Goal: Information Seeking & Learning: Learn about a topic

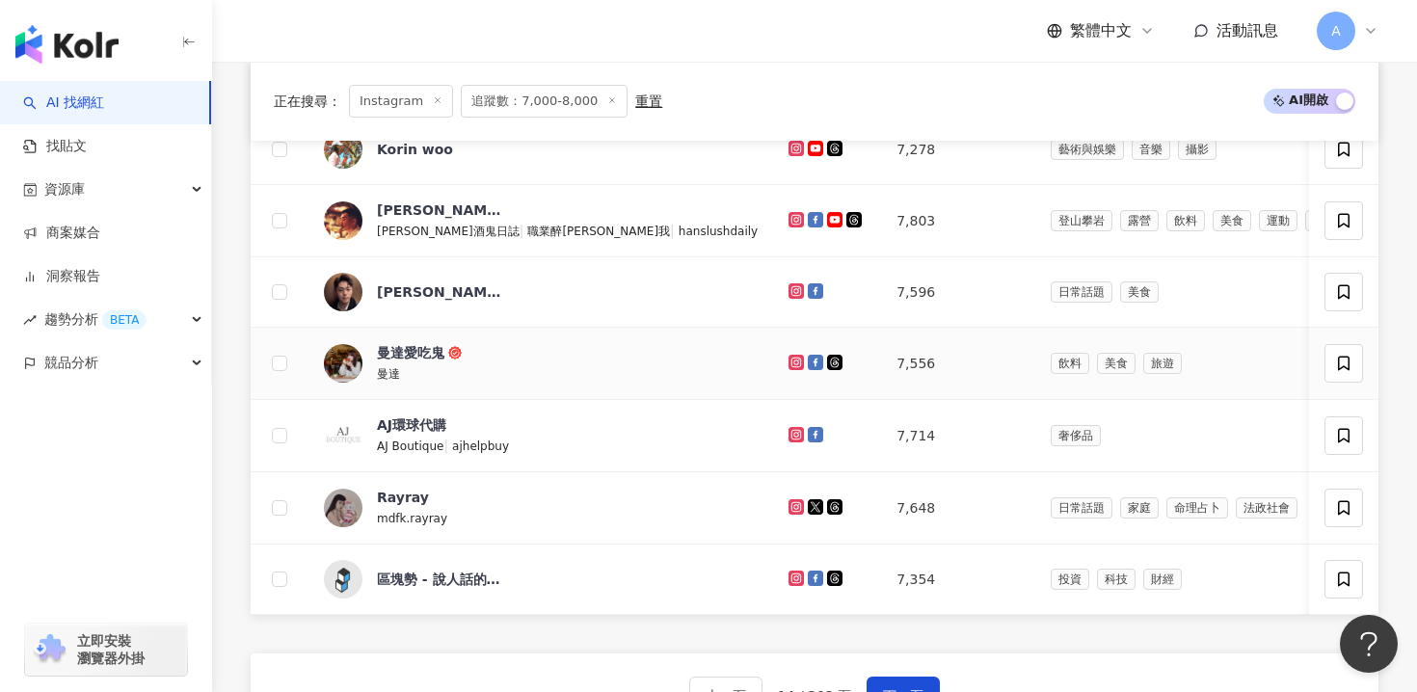
click at [788, 353] on div at bounding box center [826, 363] width 77 height 21
click at [792, 359] on icon at bounding box center [796, 362] width 8 height 8
click at [788, 505] on icon at bounding box center [795, 506] width 15 height 15
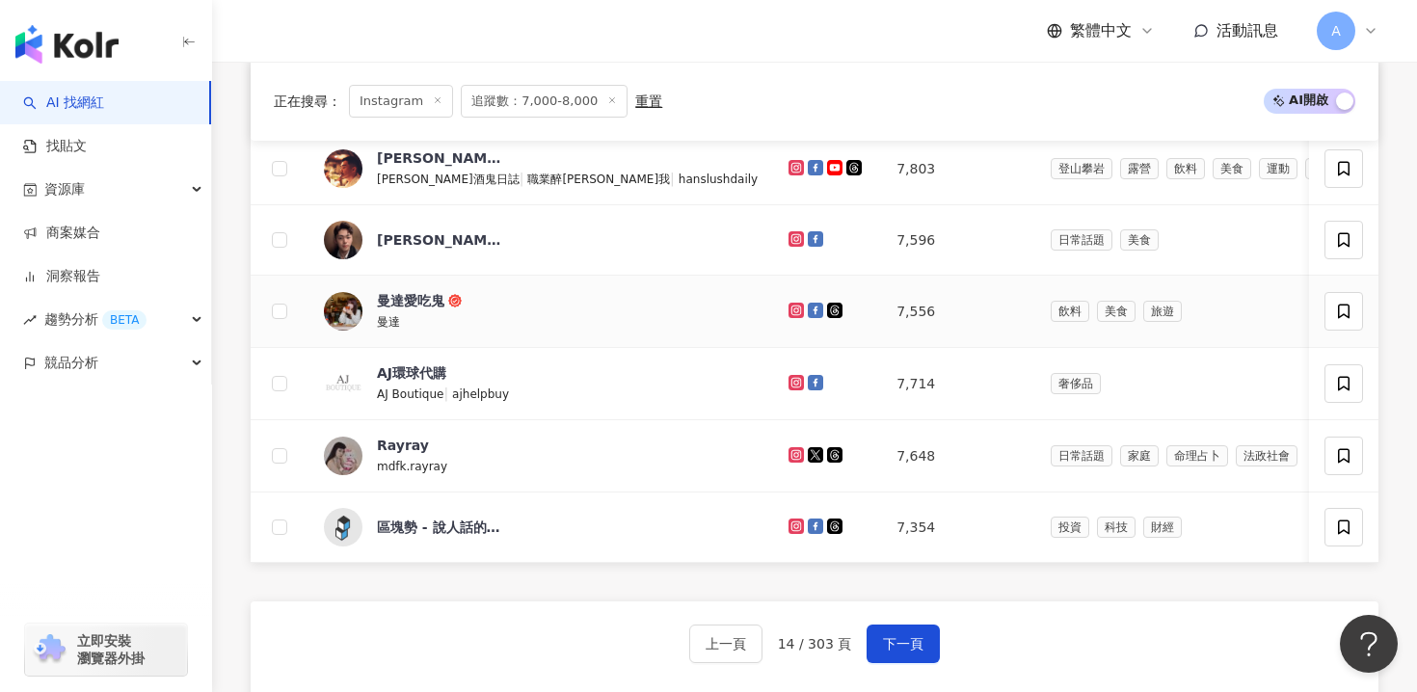
scroll to position [1142, 0]
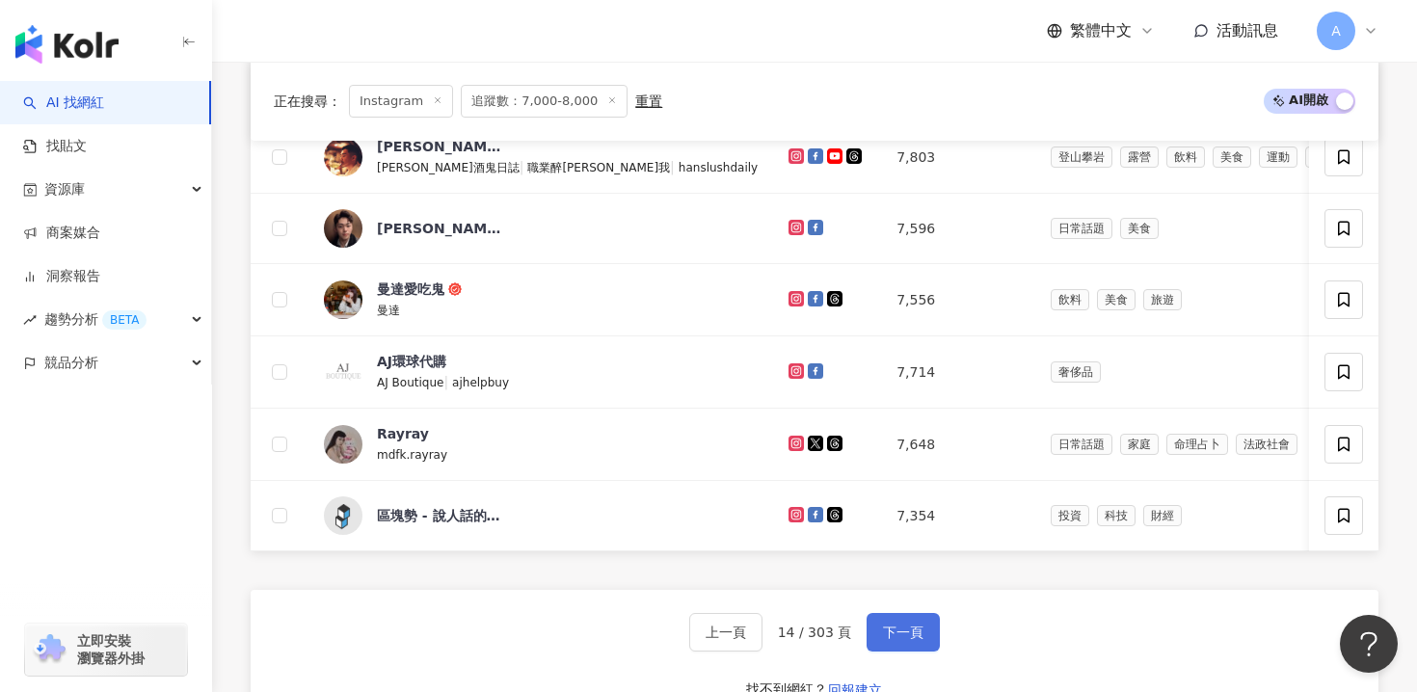
click at [914, 644] on button "下一頁" at bounding box center [902, 632] width 73 height 39
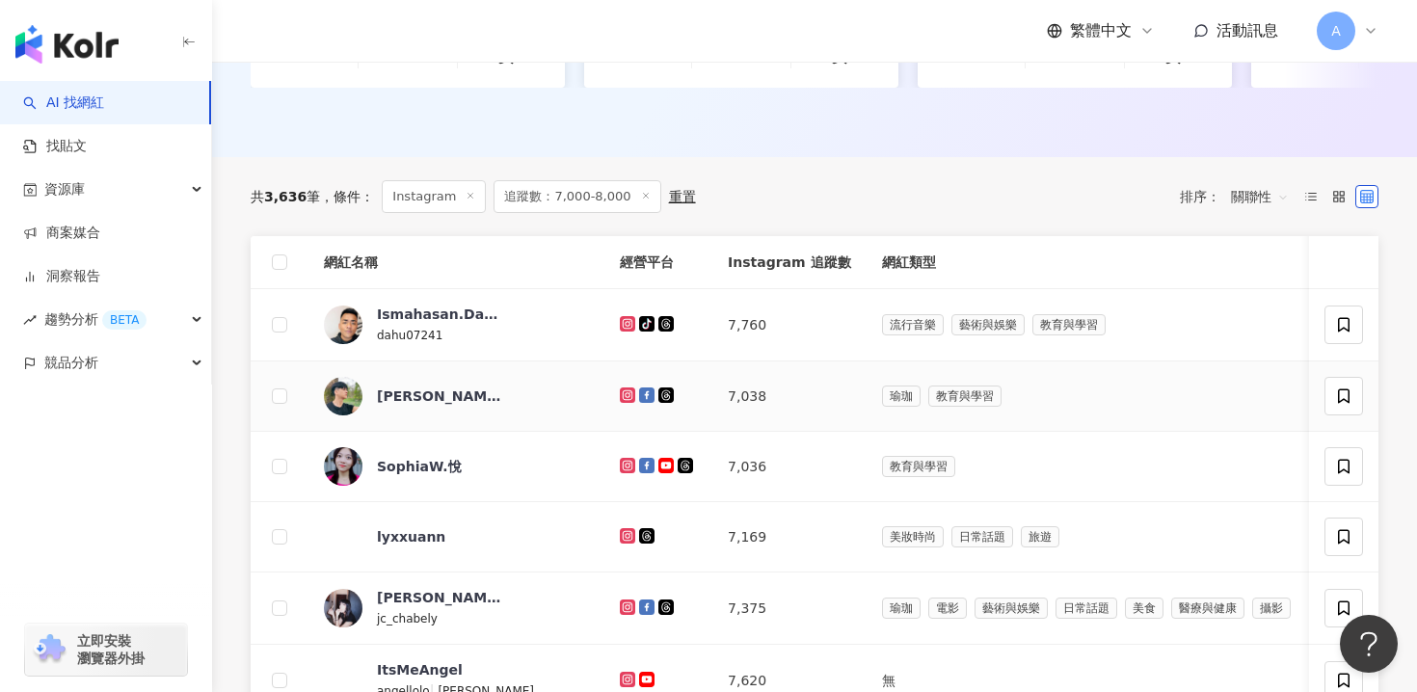
scroll to position [424, 0]
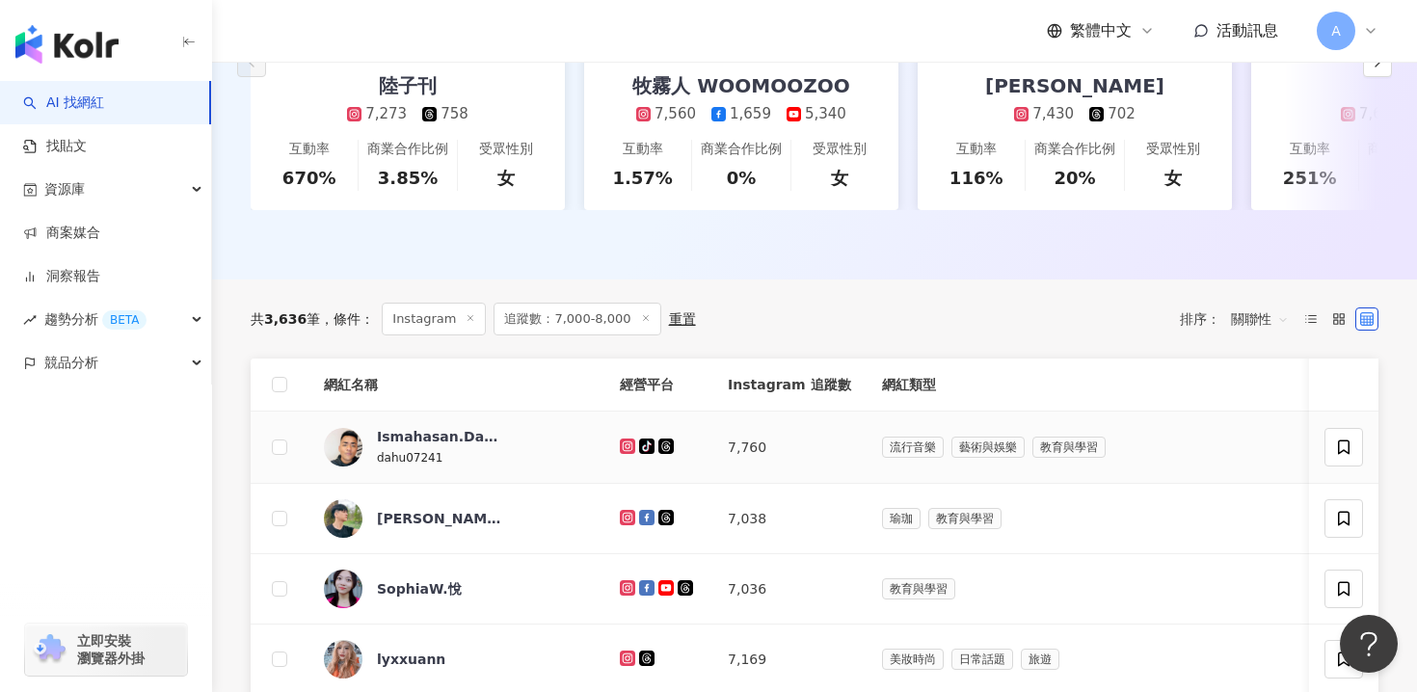
click at [620, 443] on g at bounding box center [627, 445] width 15 height 15
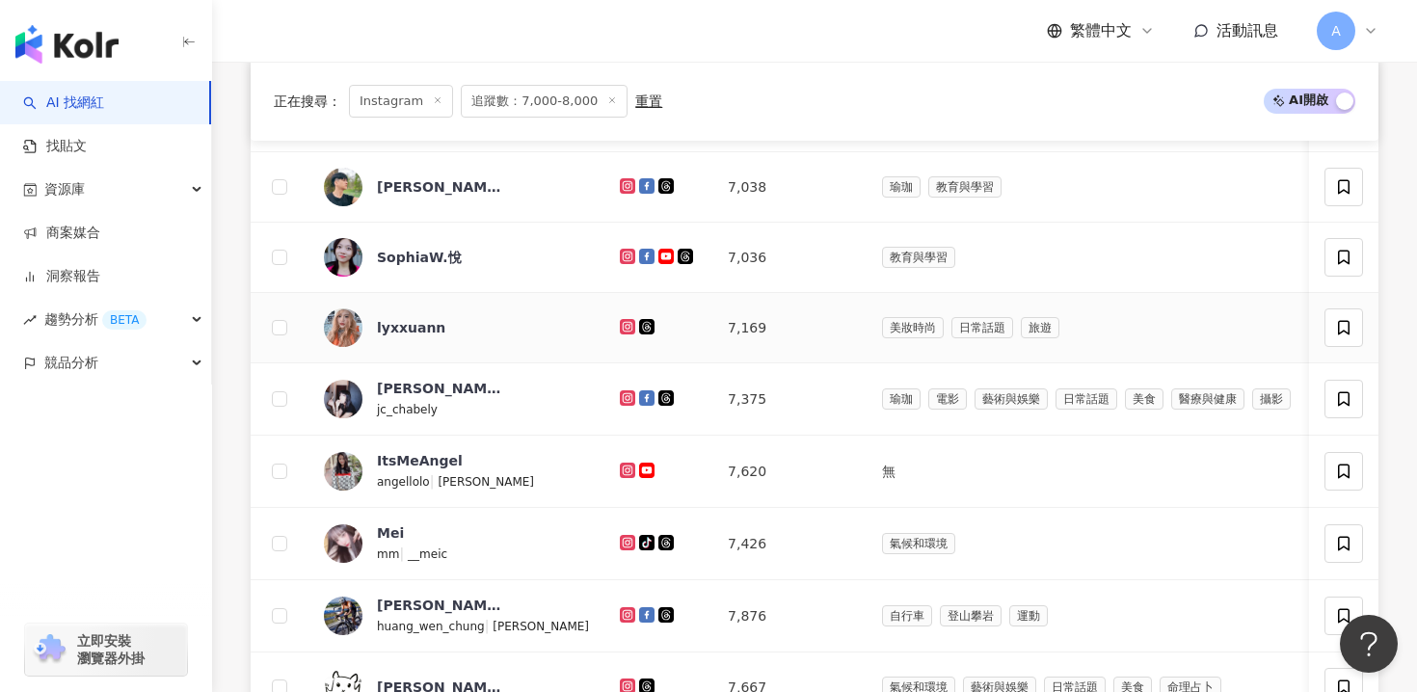
scroll to position [757, 0]
click at [620, 184] on icon at bounding box center [627, 184] width 15 height 15
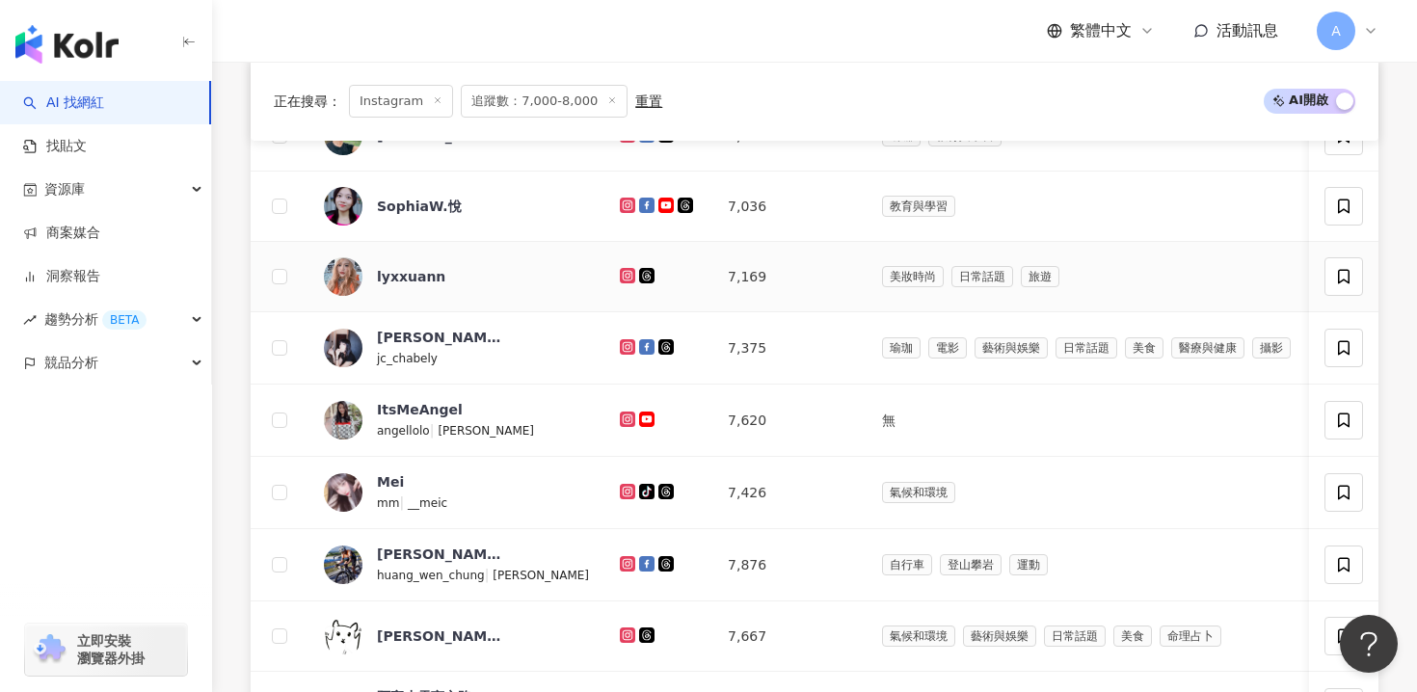
click at [624, 273] on icon at bounding box center [628, 275] width 8 height 8
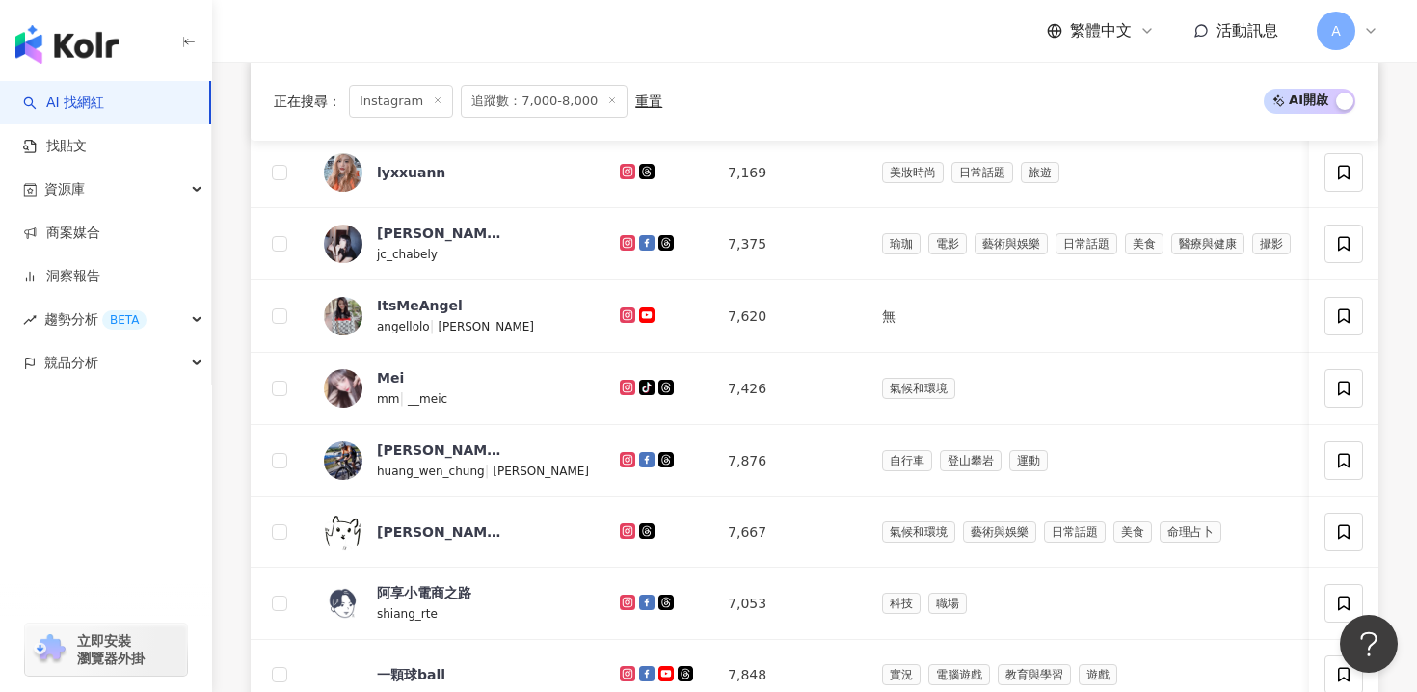
scroll to position [945, 0]
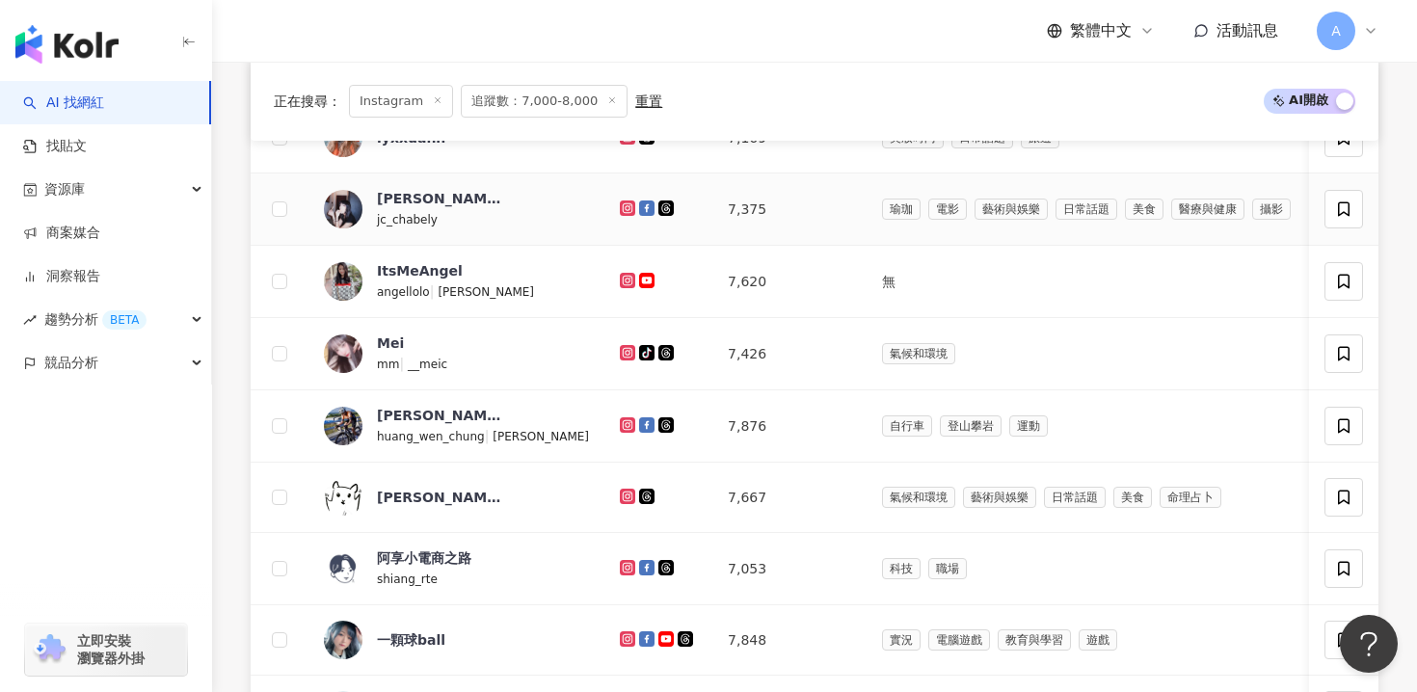
click at [620, 210] on icon at bounding box center [627, 207] width 15 height 15
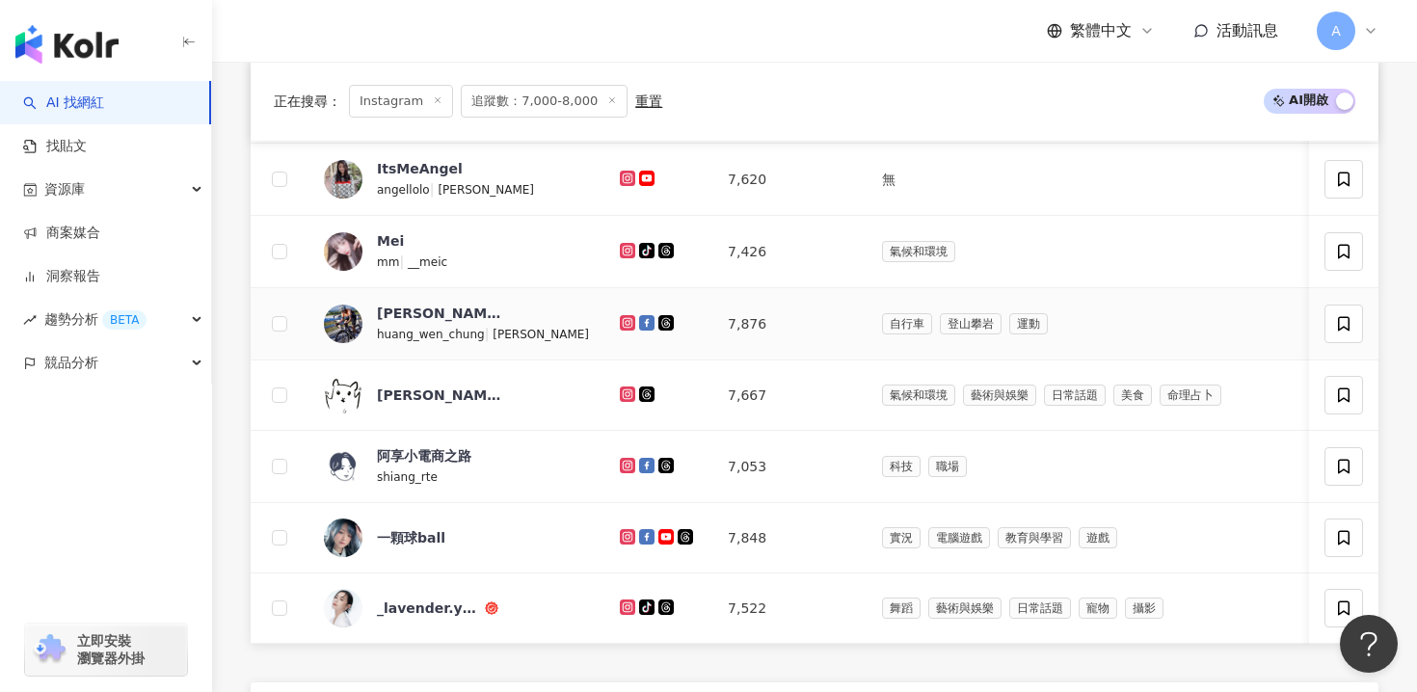
scroll to position [1050, 0]
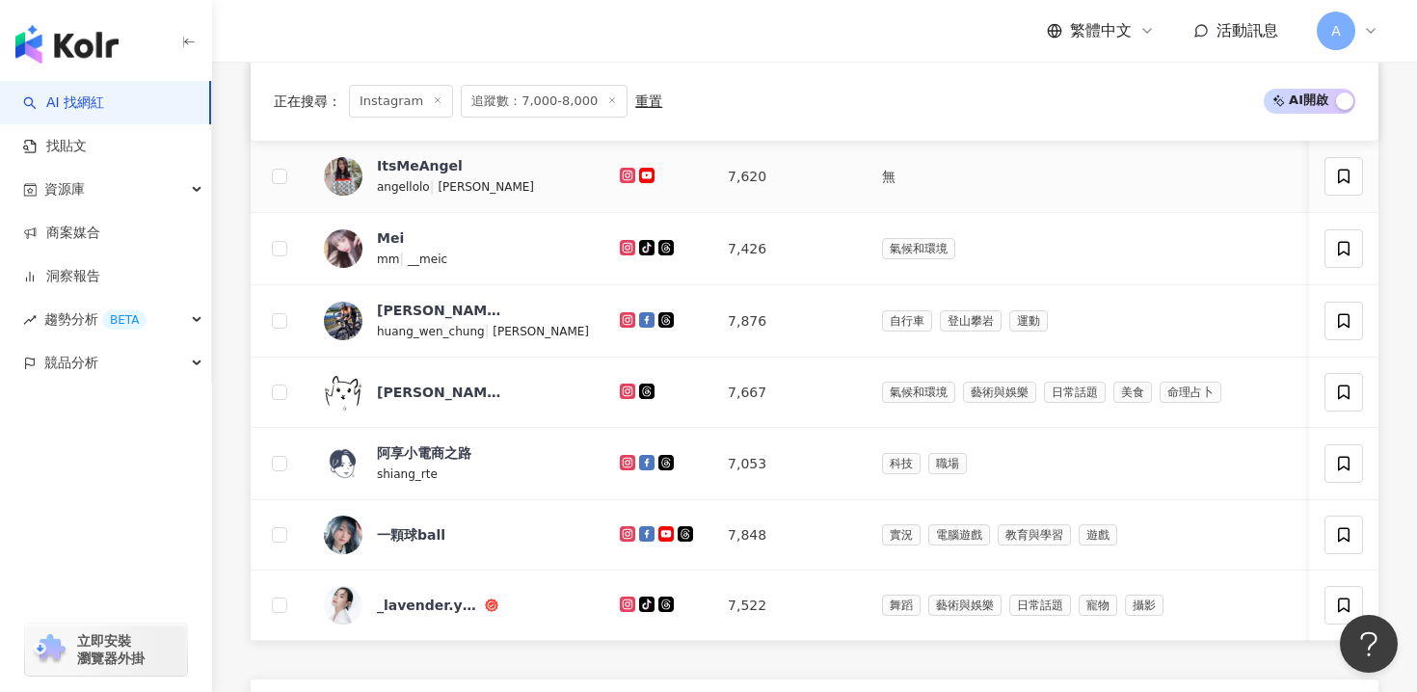
click at [620, 178] on icon at bounding box center [627, 175] width 15 height 15
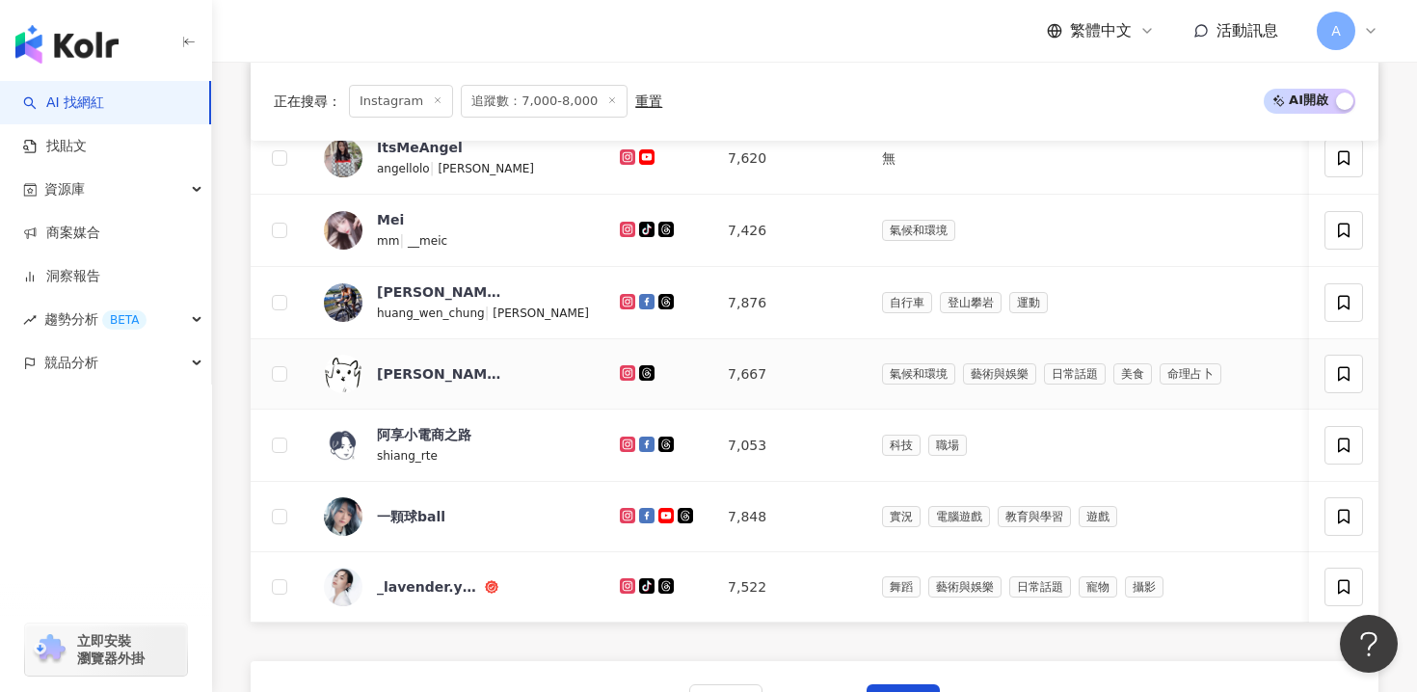
scroll to position [1072, 0]
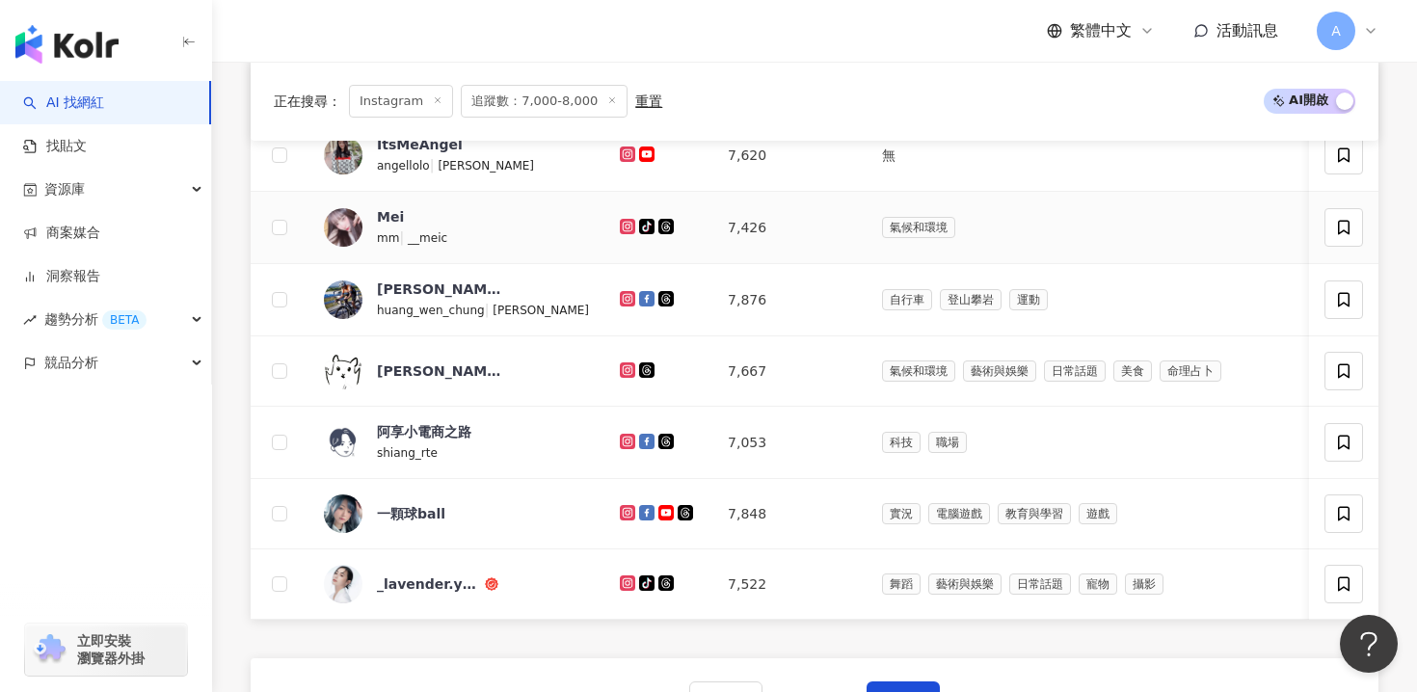
click at [624, 229] on icon at bounding box center [628, 226] width 8 height 8
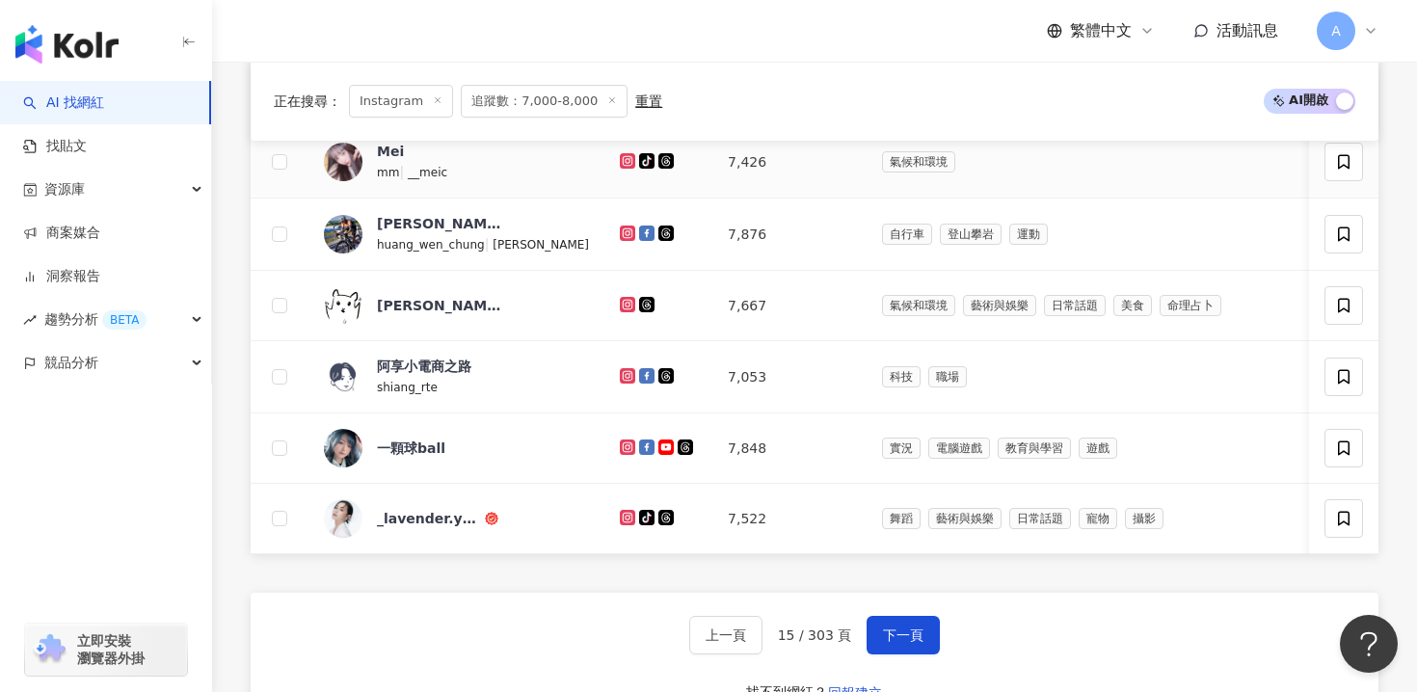
scroll to position [1143, 0]
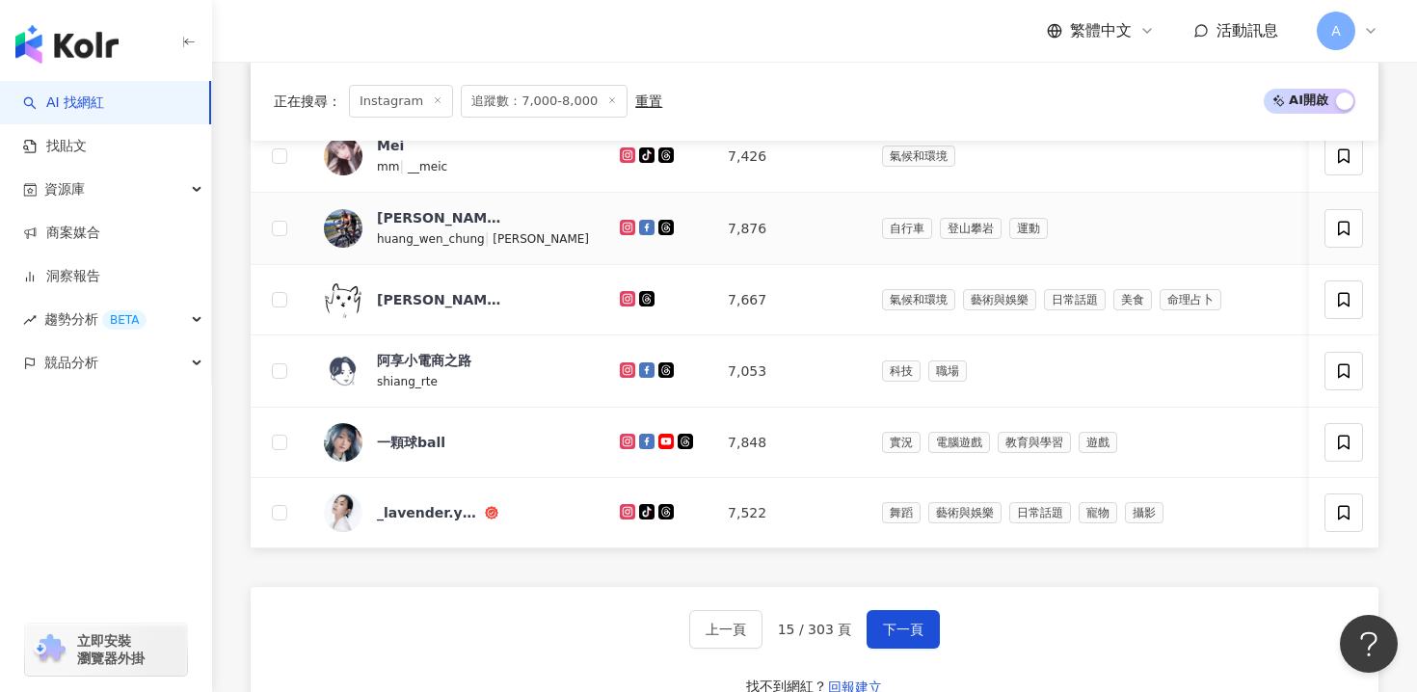
click at [620, 226] on icon at bounding box center [627, 227] width 15 height 15
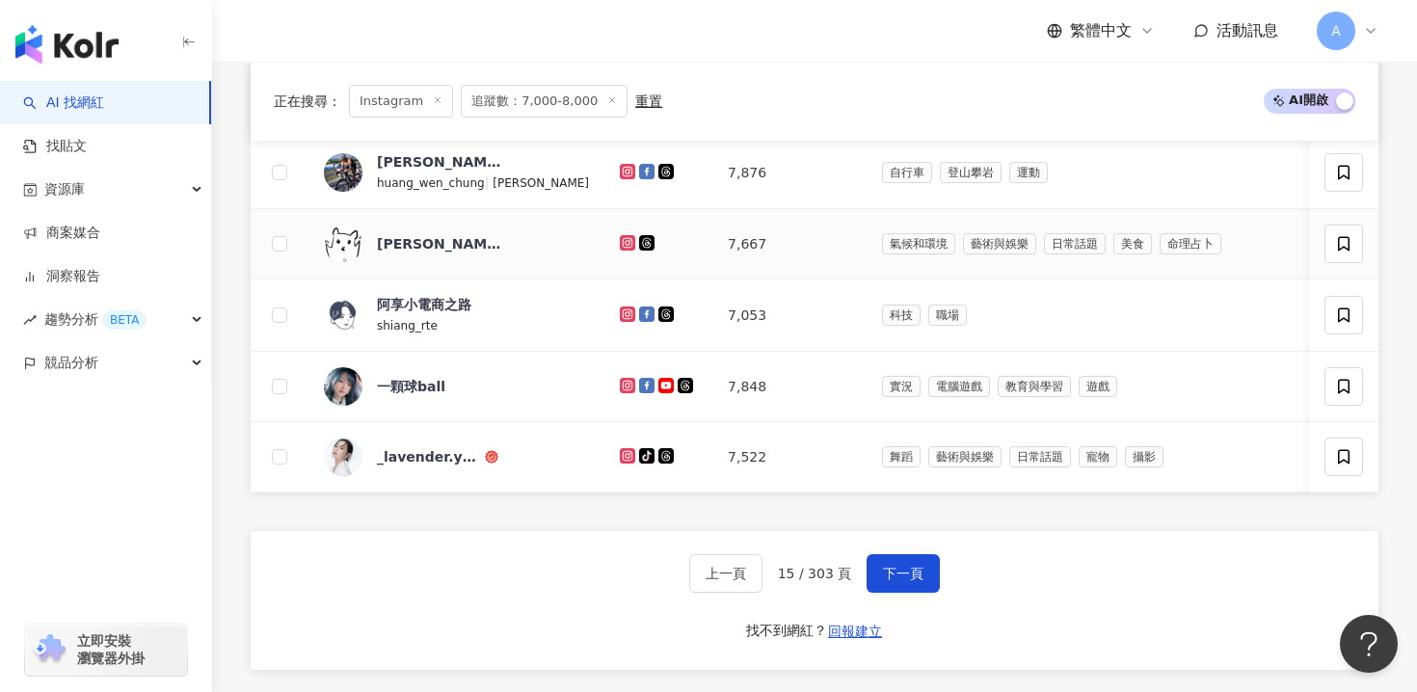
scroll to position [1206, 0]
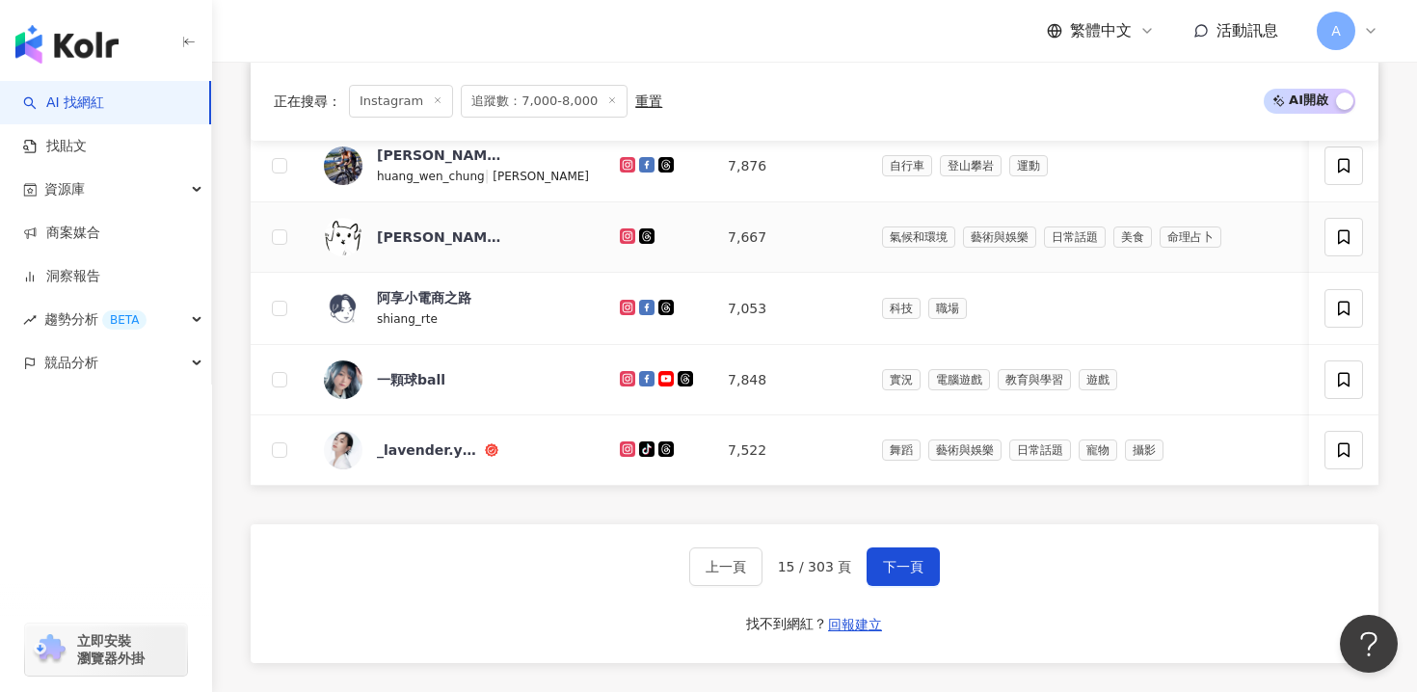
click at [624, 233] on icon at bounding box center [628, 235] width 8 height 8
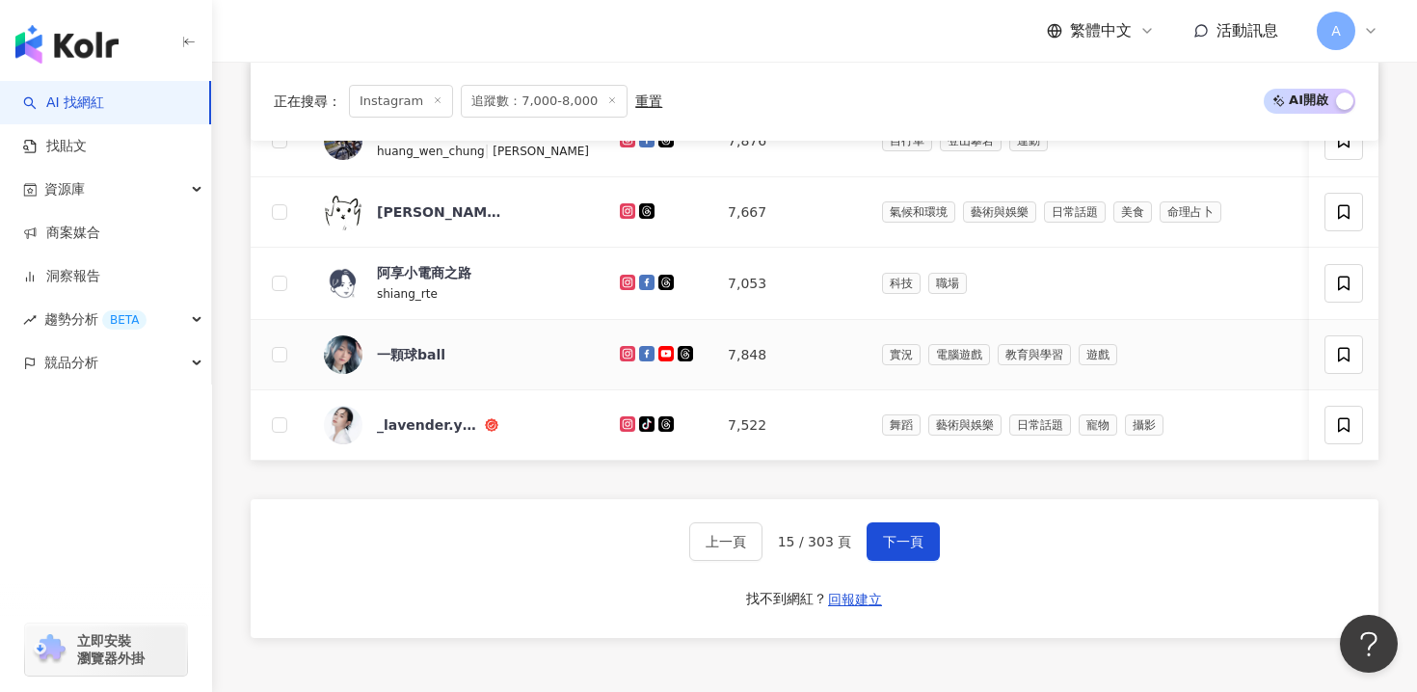
scroll to position [1233, 0]
click at [624, 281] on icon at bounding box center [628, 280] width 8 height 8
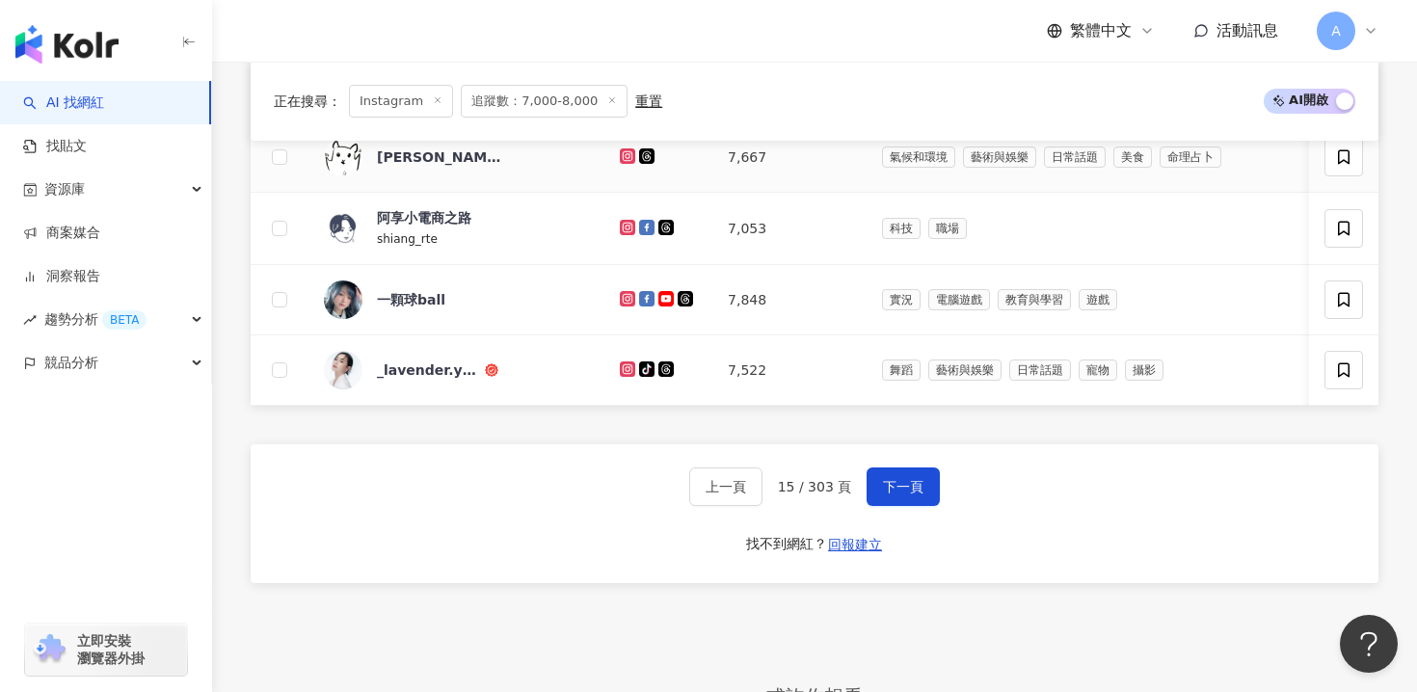
scroll to position [1290, 0]
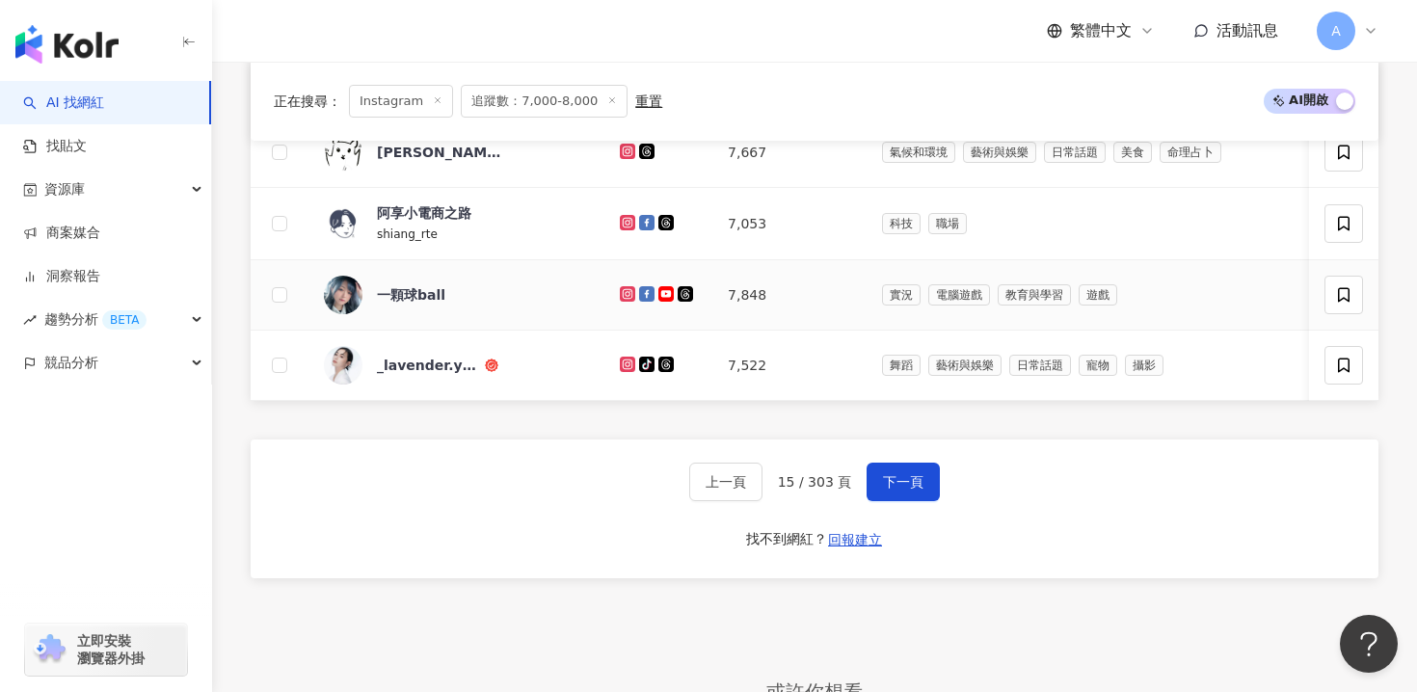
click at [620, 286] on icon at bounding box center [627, 293] width 15 height 15
click at [620, 361] on icon at bounding box center [627, 364] width 15 height 15
click at [913, 474] on span "下一頁" at bounding box center [903, 481] width 40 height 15
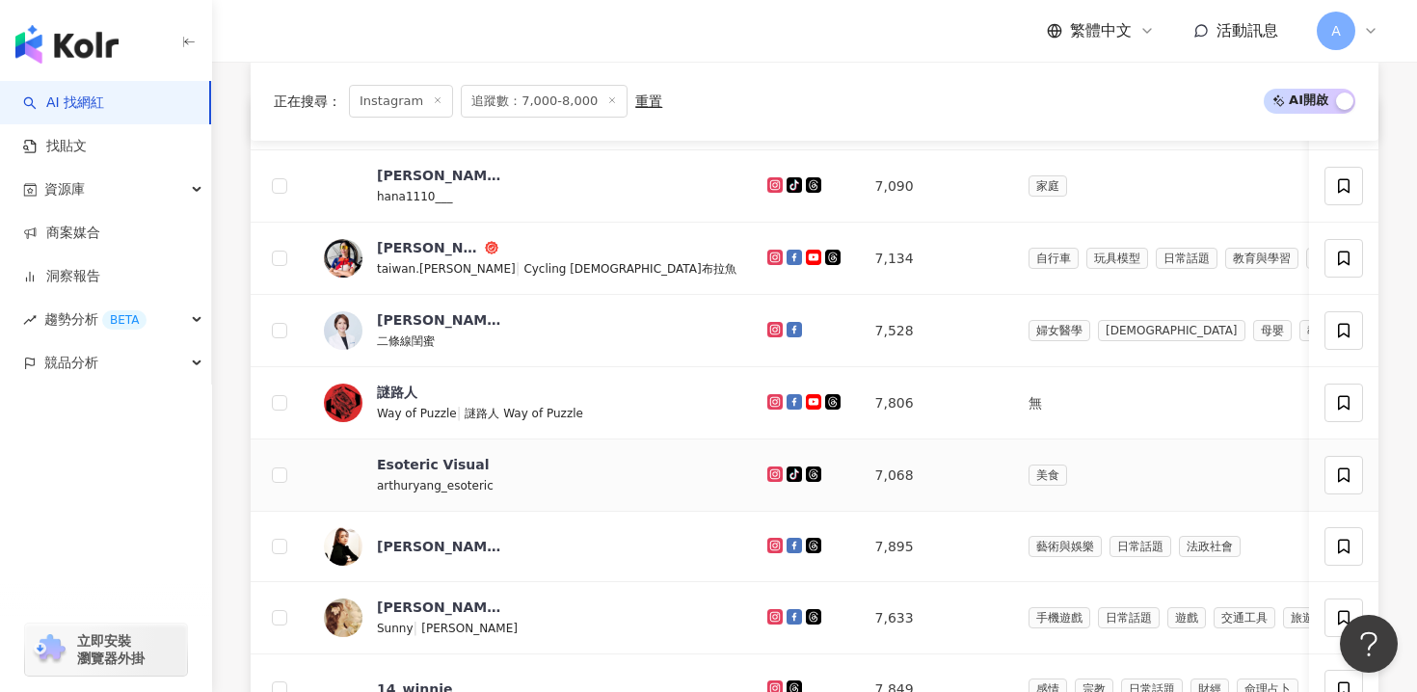
scroll to position [692, 0]
